Goal: Navigation & Orientation: Find specific page/section

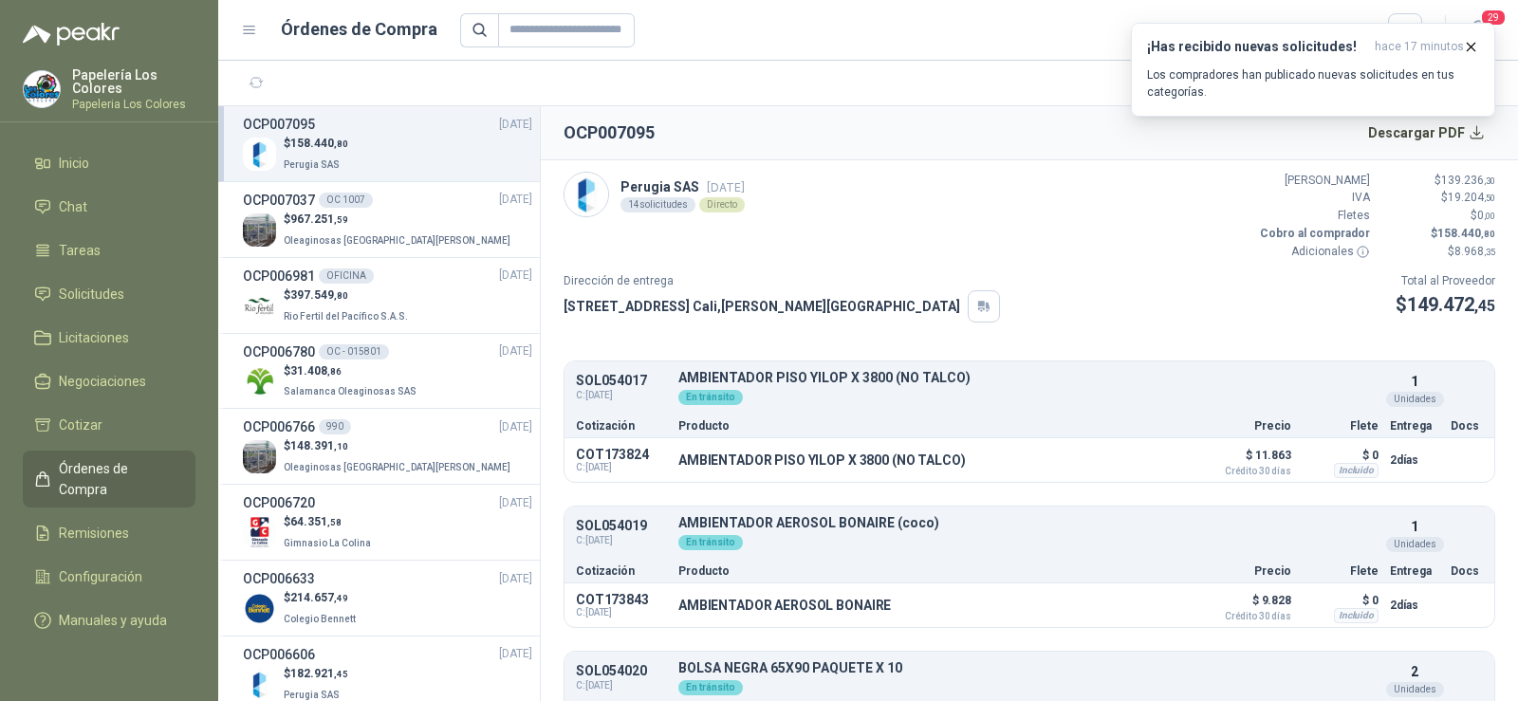
scroll to position [854, 0]
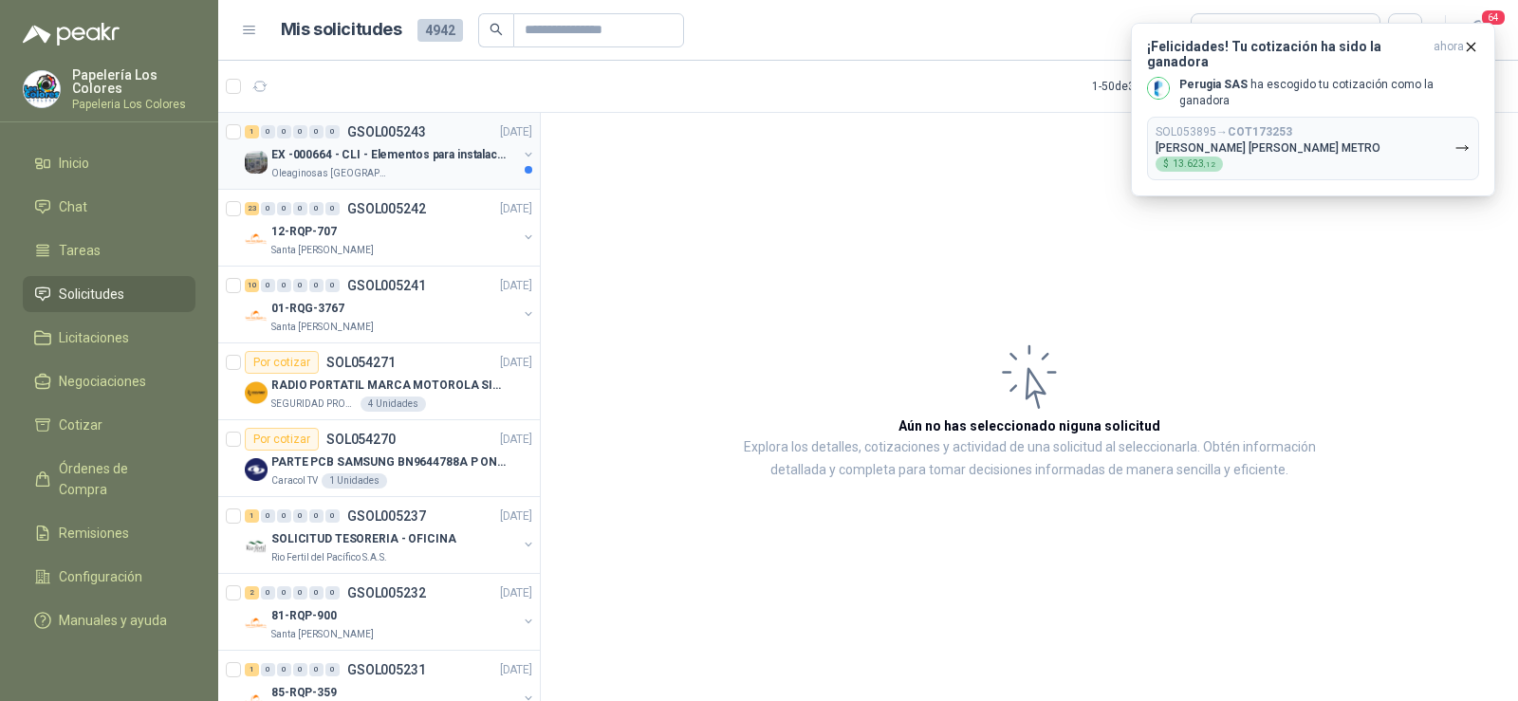
click at [372, 160] on p "EX -000664 - CLI - Elementos para instalacion de c" at bounding box center [389, 155] width 236 height 18
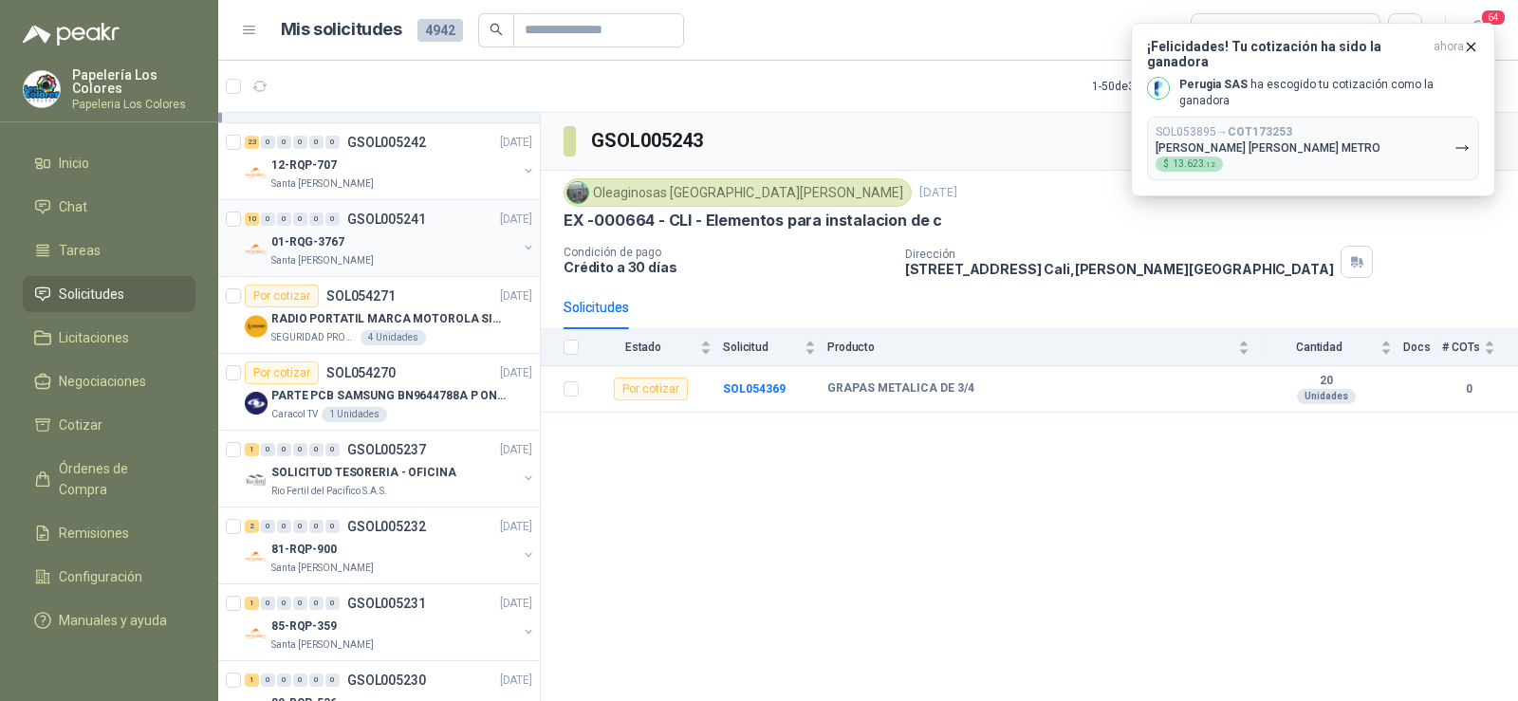
scroll to position [95, 0]
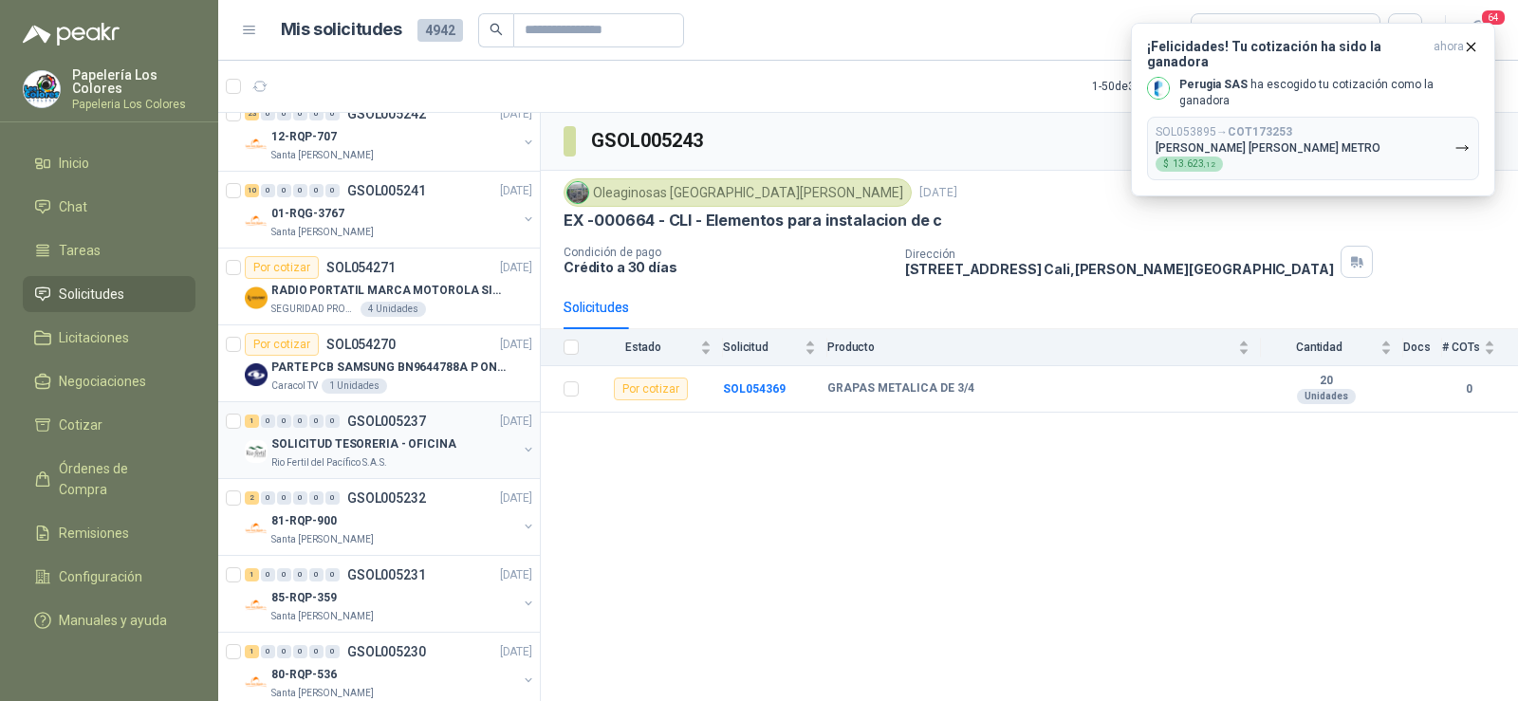
click at [348, 460] on p "Rio Fertil del Pacífico S.A.S." at bounding box center [329, 462] width 116 height 15
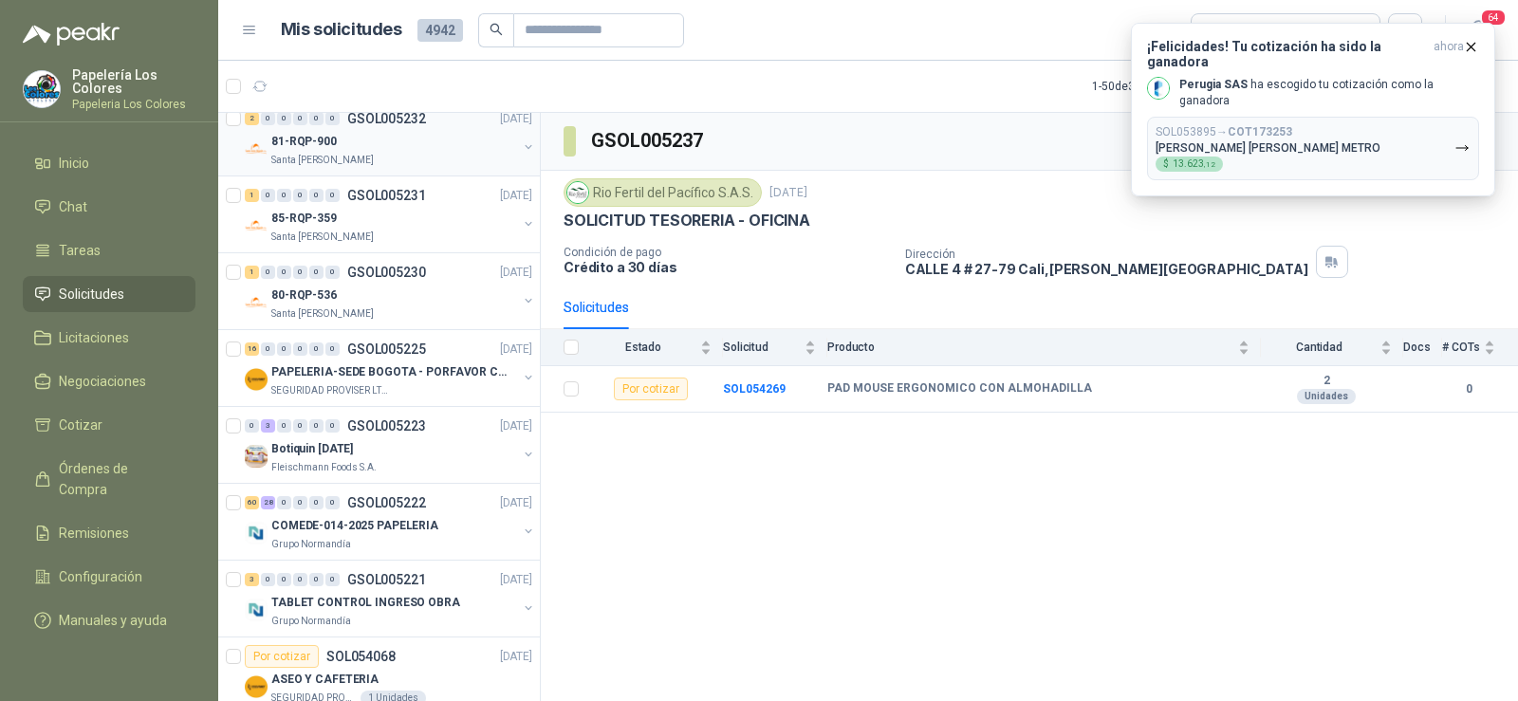
scroll to position [569, 0]
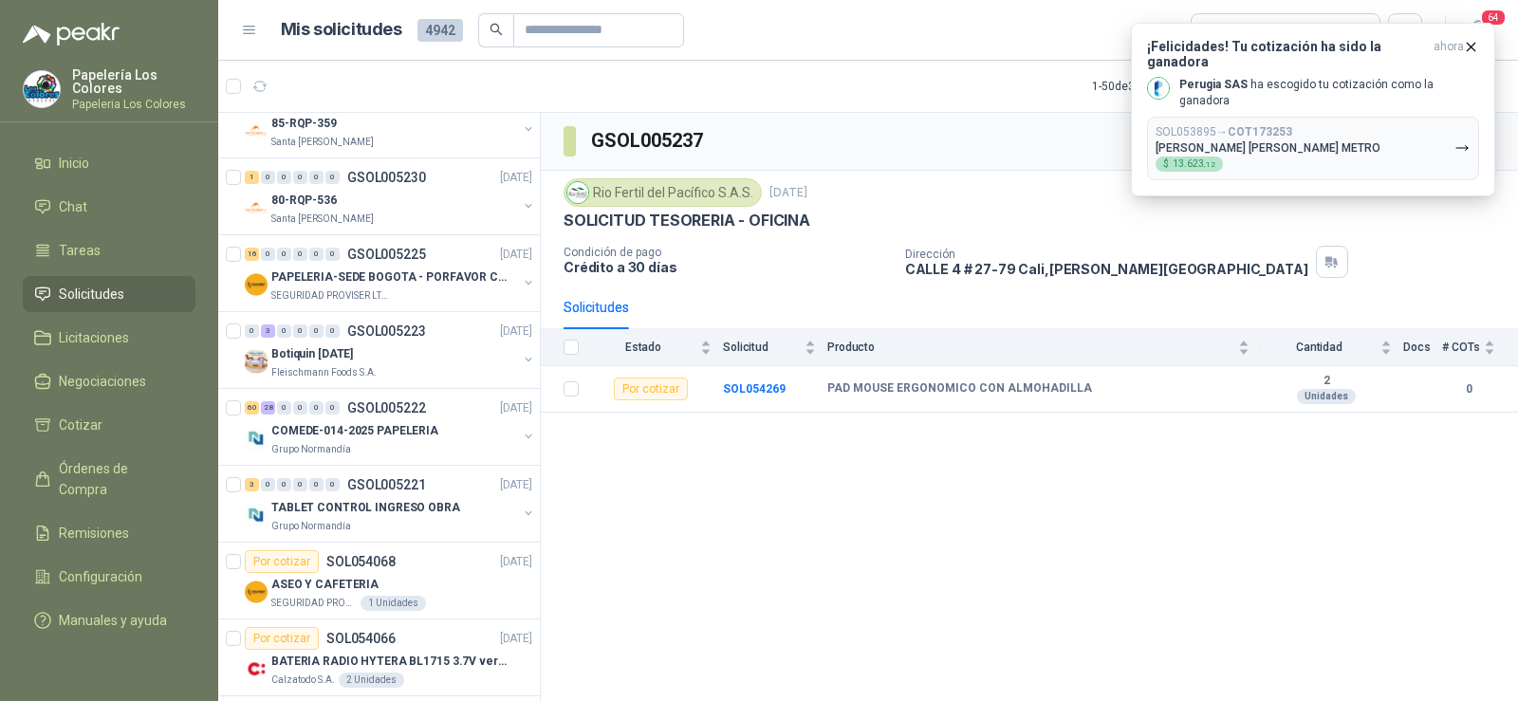
click at [305, 450] on p "Grupo Normandía" at bounding box center [311, 449] width 80 height 15
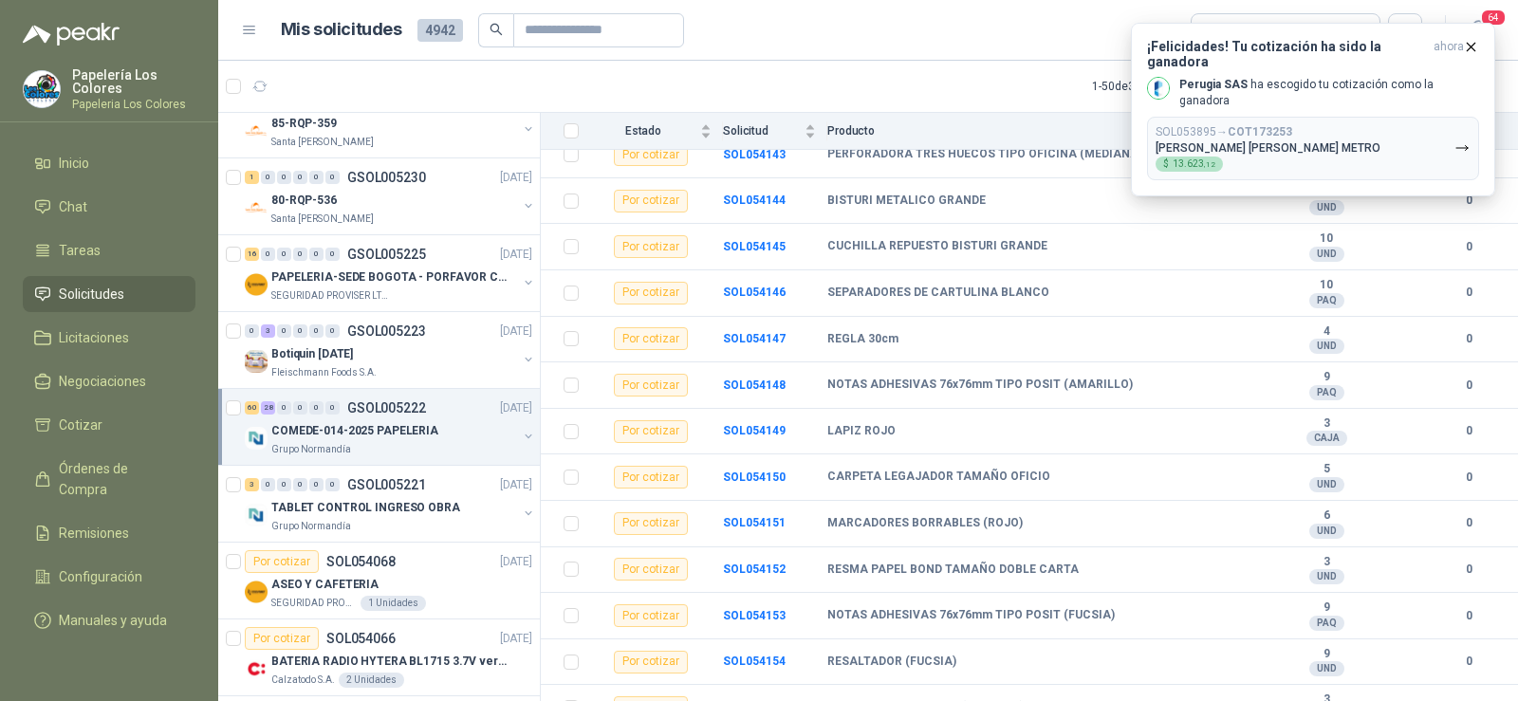
scroll to position [3716, 0]
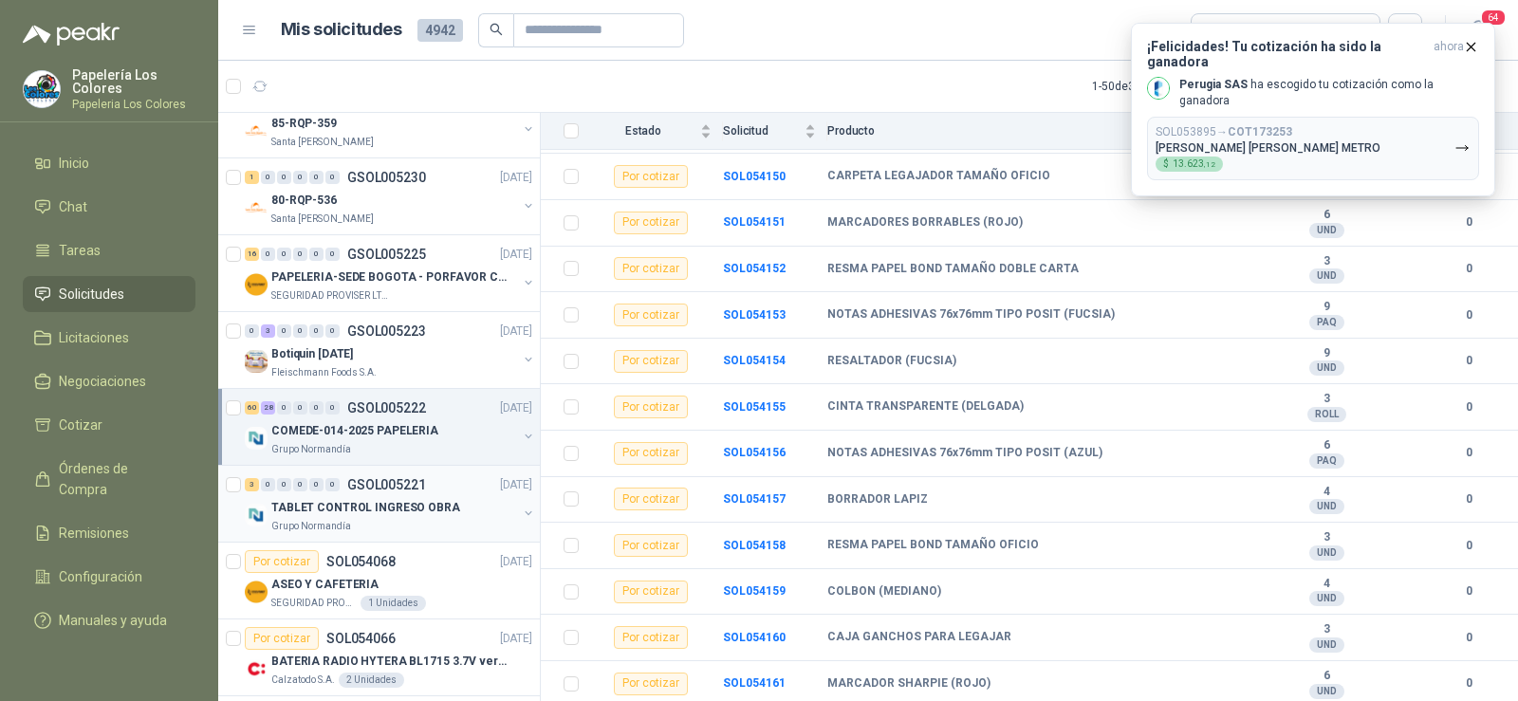
click at [360, 505] on p "TABLET CONTROL INGRESO OBRA" at bounding box center [365, 508] width 189 height 18
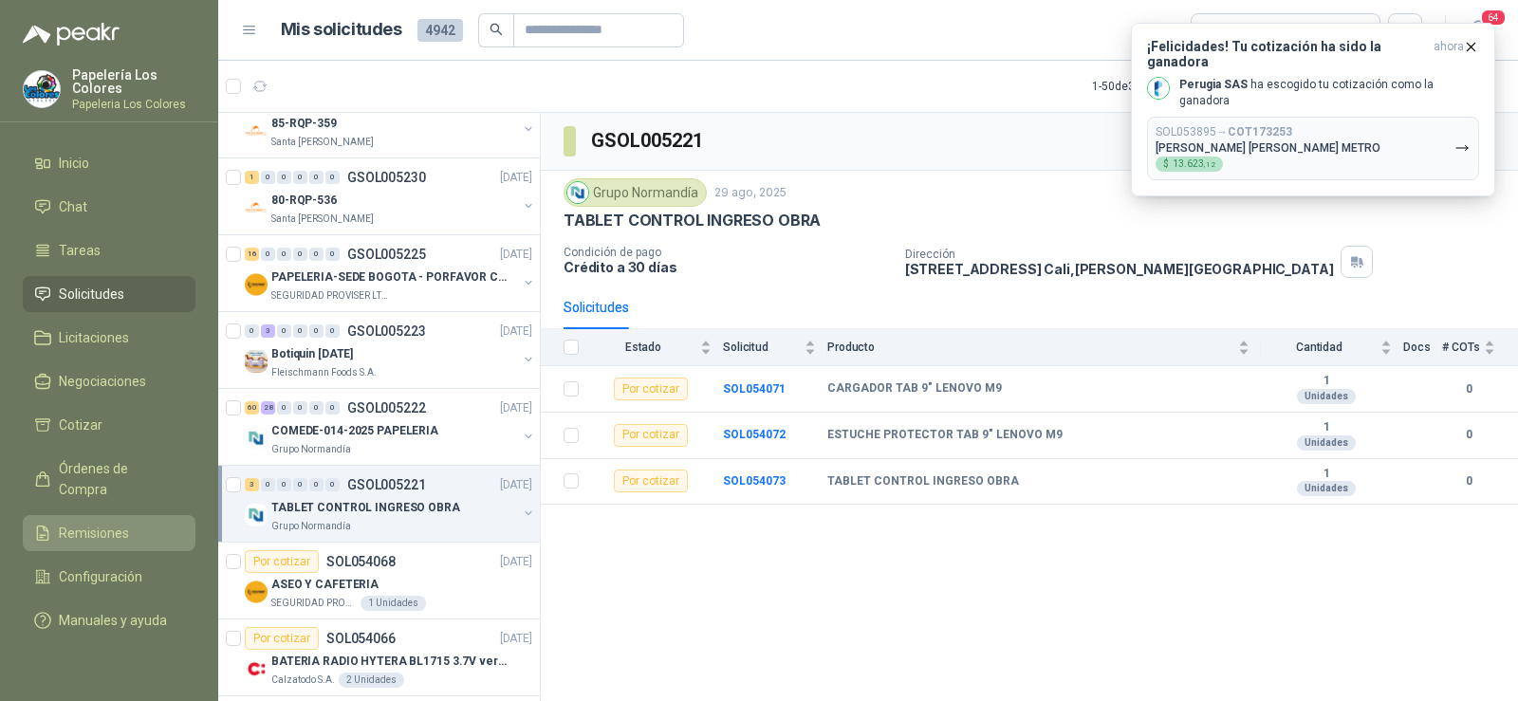
click at [105, 523] on span "Remisiones" at bounding box center [94, 533] width 70 height 21
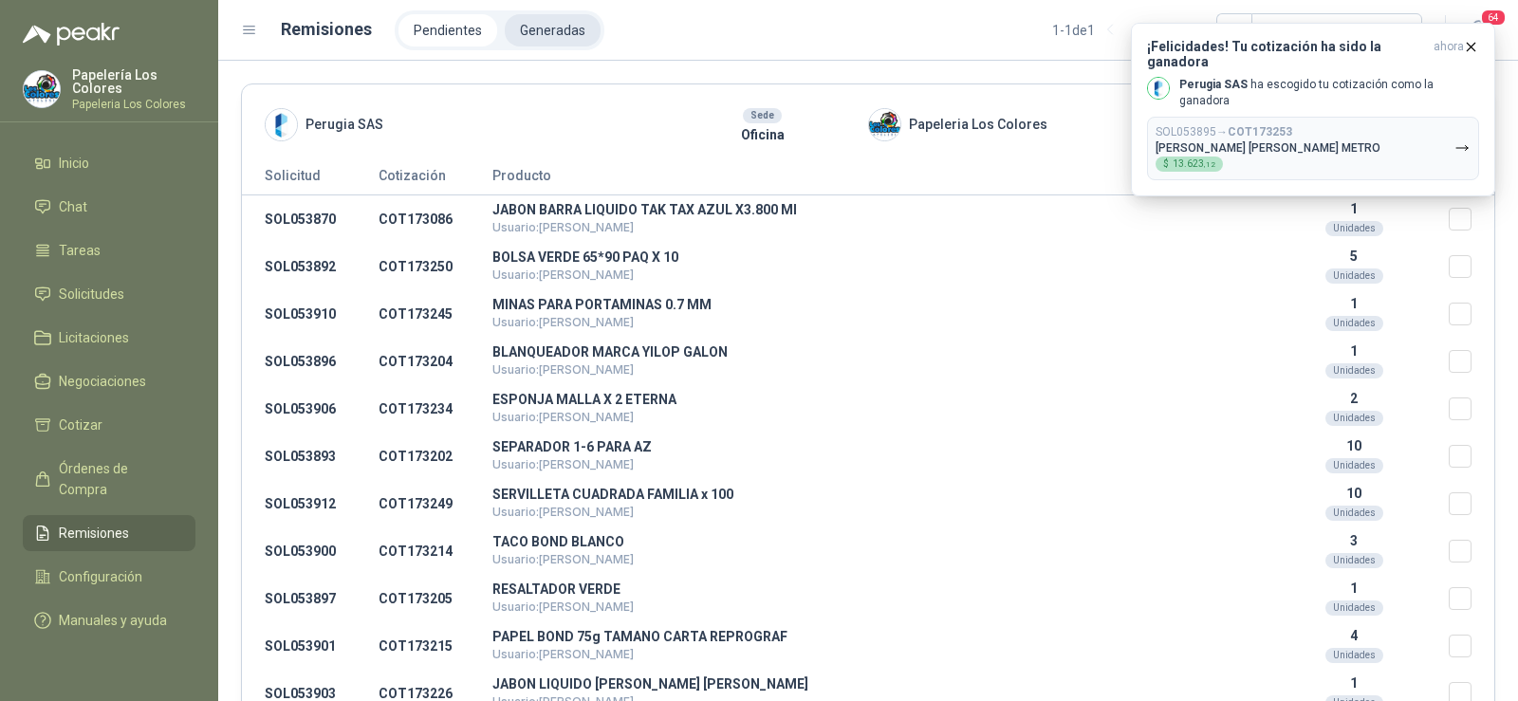
click at [516, 28] on li "Generadas" at bounding box center [553, 30] width 96 height 32
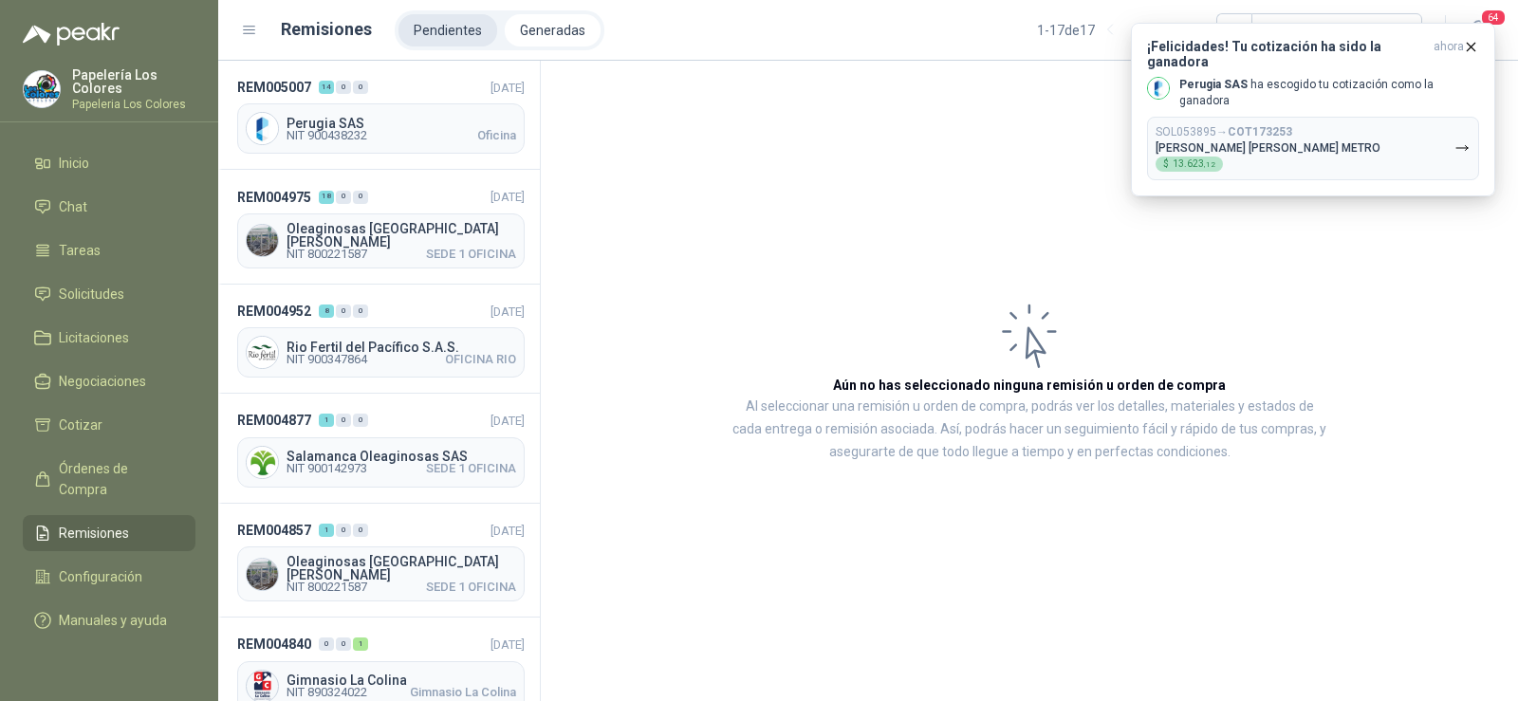
click at [458, 29] on li "Pendientes" at bounding box center [447, 30] width 99 height 32
